Goal: Check status: Check status

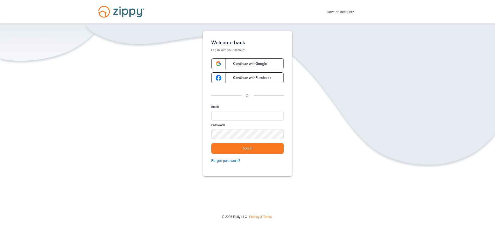
click at [246, 64] on span "Continue with Google" at bounding box center [247, 64] width 39 height 4
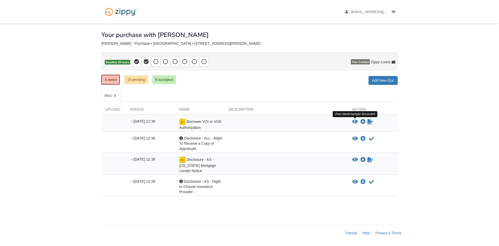
click at [357, 120] on icon "View Borrower VOI or VOE Authorization" at bounding box center [355, 121] width 6 height 5
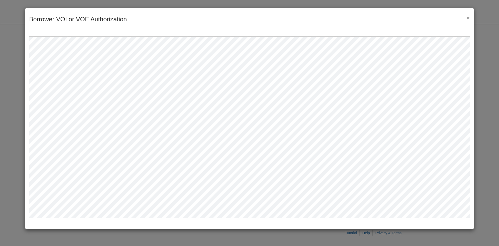
click at [469, 18] on button "×" at bounding box center [467, 17] width 6 height 5
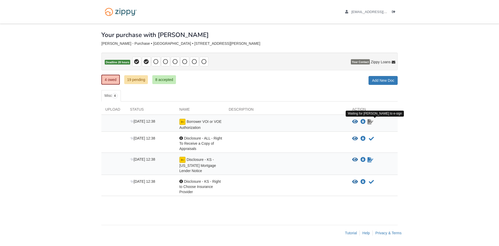
click at [370, 123] on icon "Waiting for your co-borrower to e-sign" at bounding box center [371, 121] width 6 height 5
click at [371, 123] on icon "Waiting for your co-borrower to e-sign" at bounding box center [371, 121] width 6 height 5
click at [208, 120] on span "Borrower VOI or VOE Authorization" at bounding box center [200, 124] width 42 height 10
click at [364, 121] on icon "Download Borrower VOI or VOE Authorization" at bounding box center [363, 121] width 5 height 5
click at [434, 90] on body "[EMAIL_ADDRESS][DOMAIN_NAME] Logout" at bounding box center [249, 123] width 499 height 246
